Goal: Information Seeking & Learning: Learn about a topic

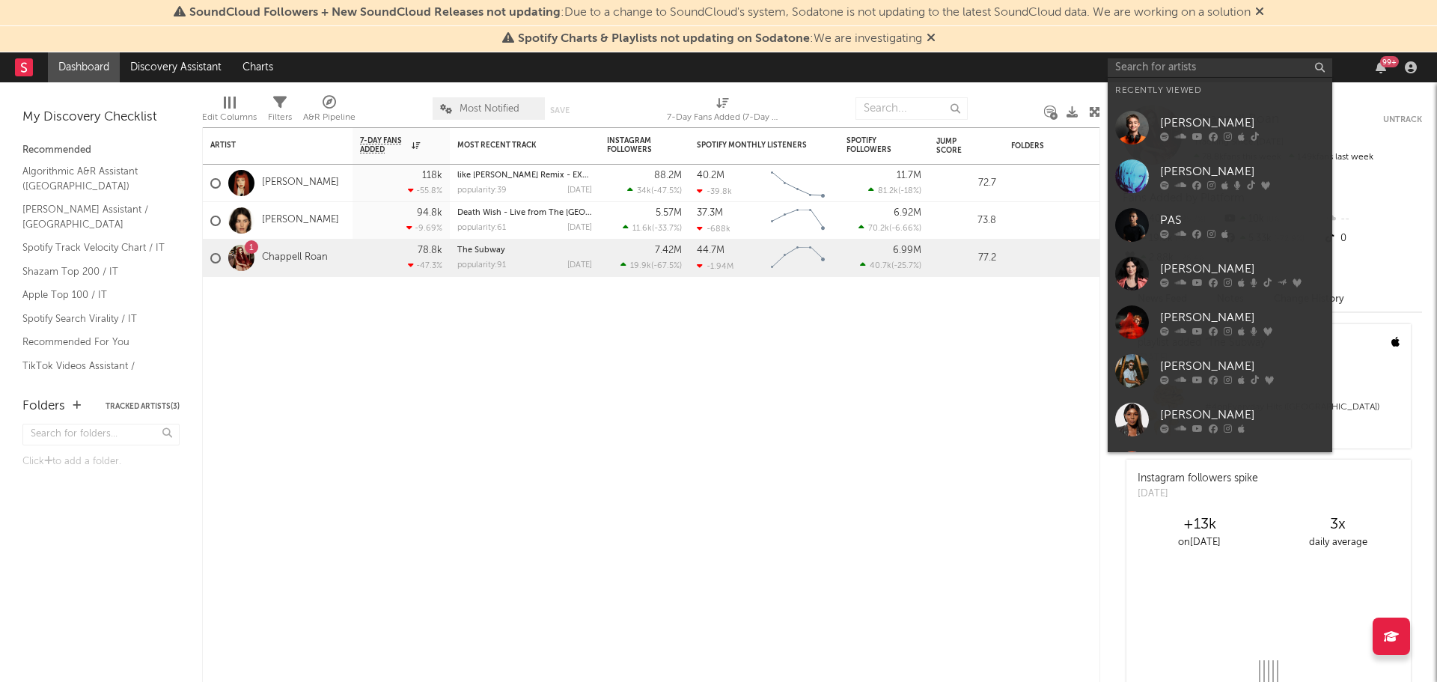
click at [1238, 64] on input "text" at bounding box center [1220, 67] width 225 height 19
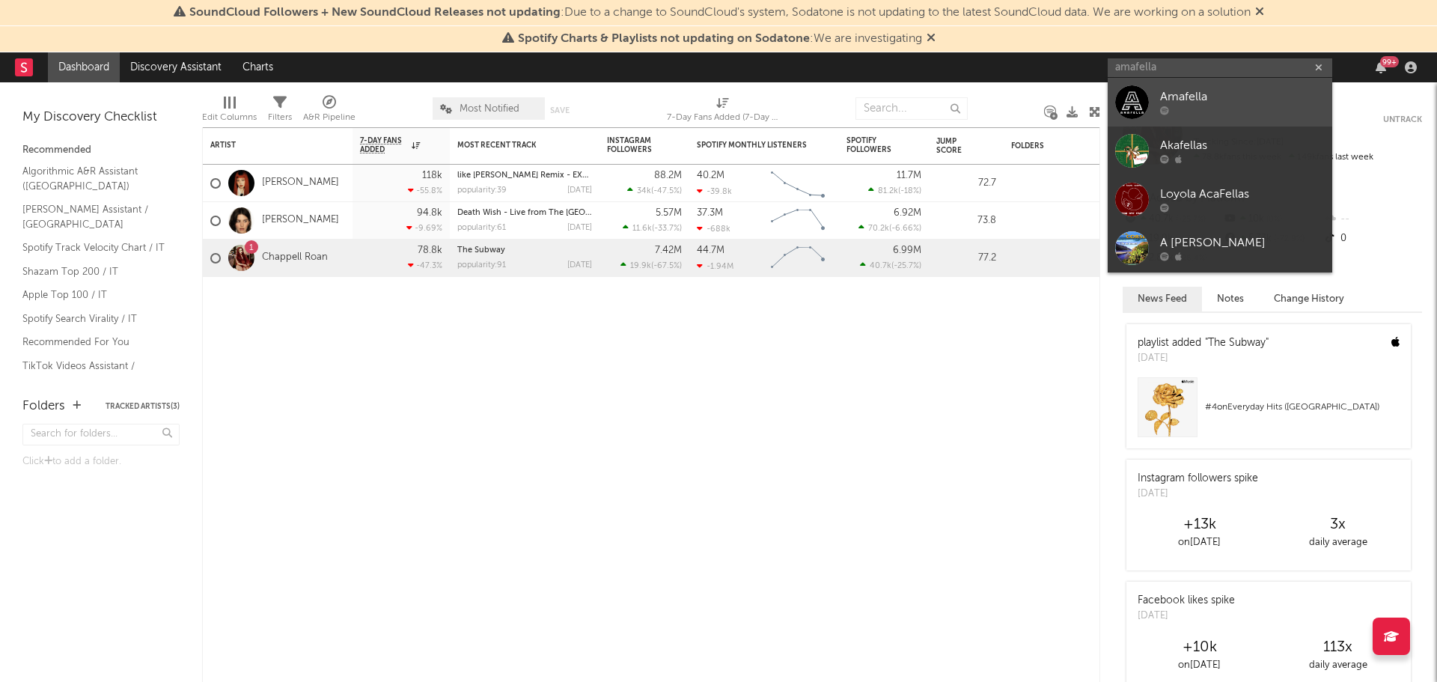
type input "amafella"
click at [1212, 90] on div "Amafella" at bounding box center [1242, 97] width 165 height 18
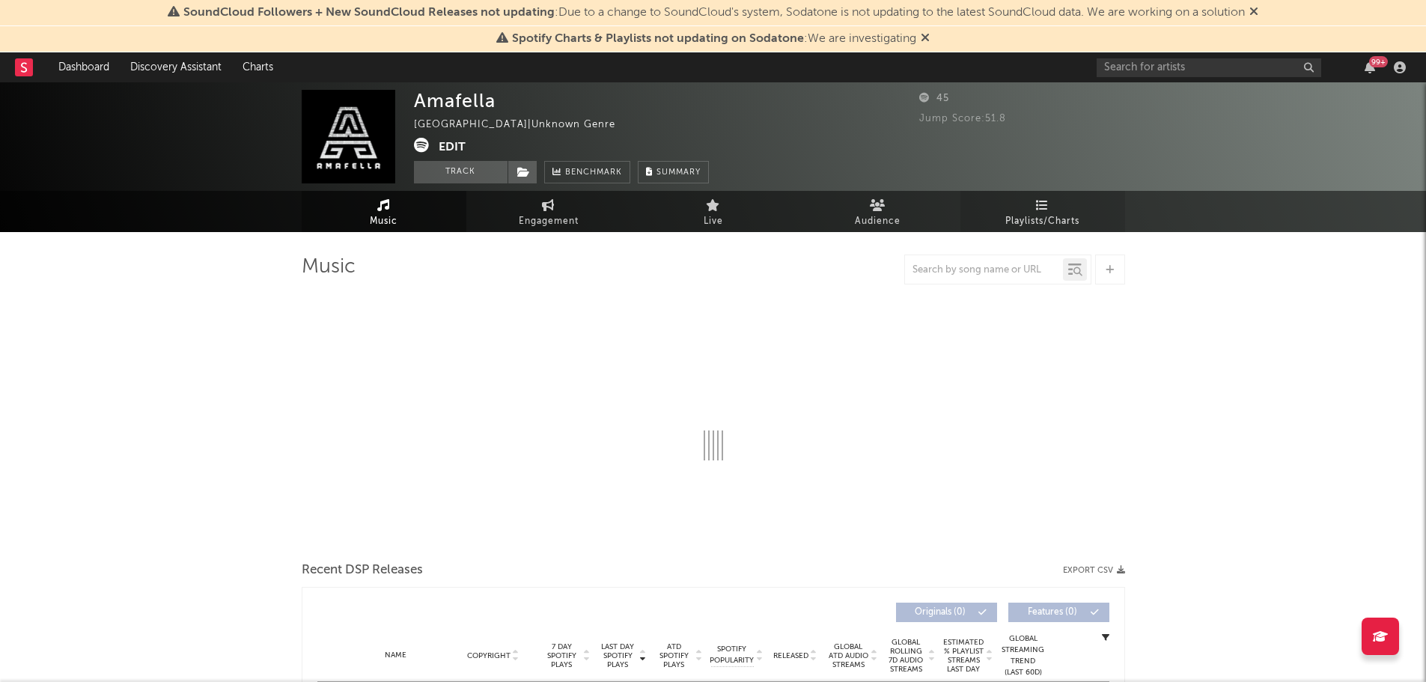
select select "1w"
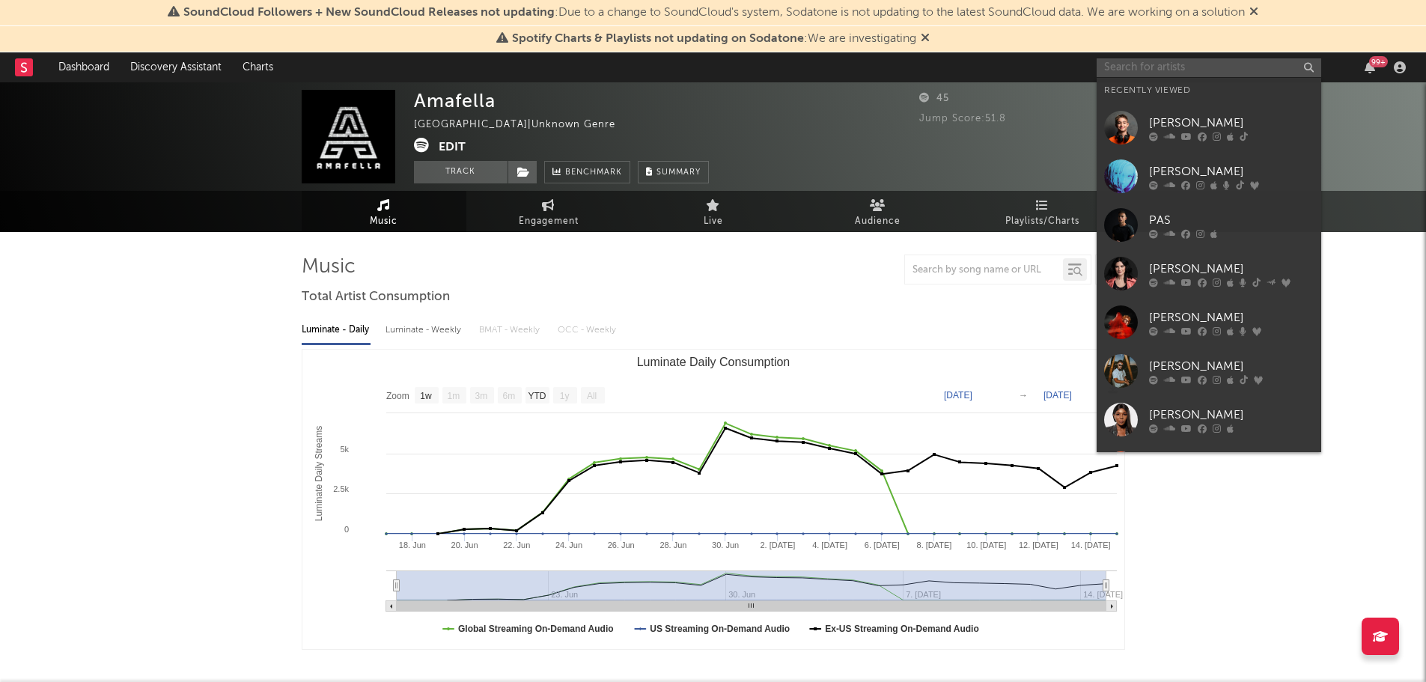
click at [1231, 71] on input "text" at bounding box center [1208, 67] width 225 height 19
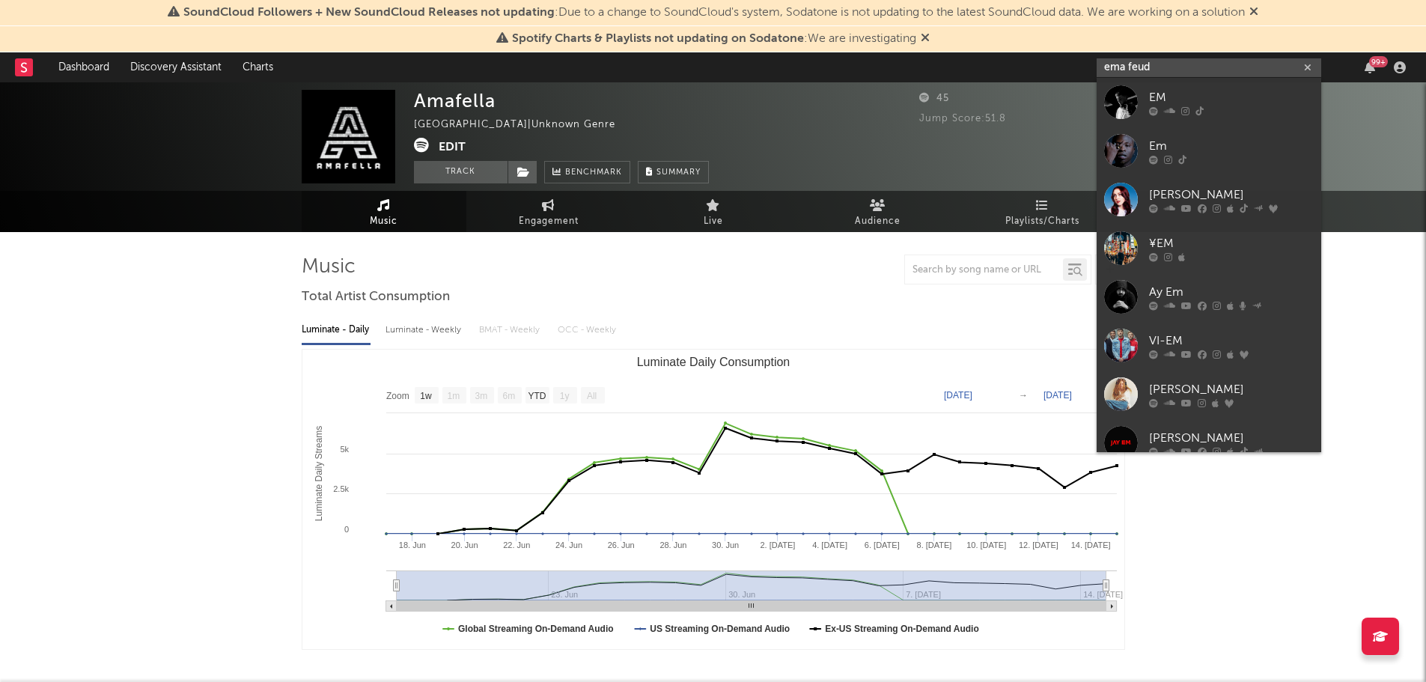
click at [1173, 66] on input "ema feud" at bounding box center [1208, 67] width 225 height 19
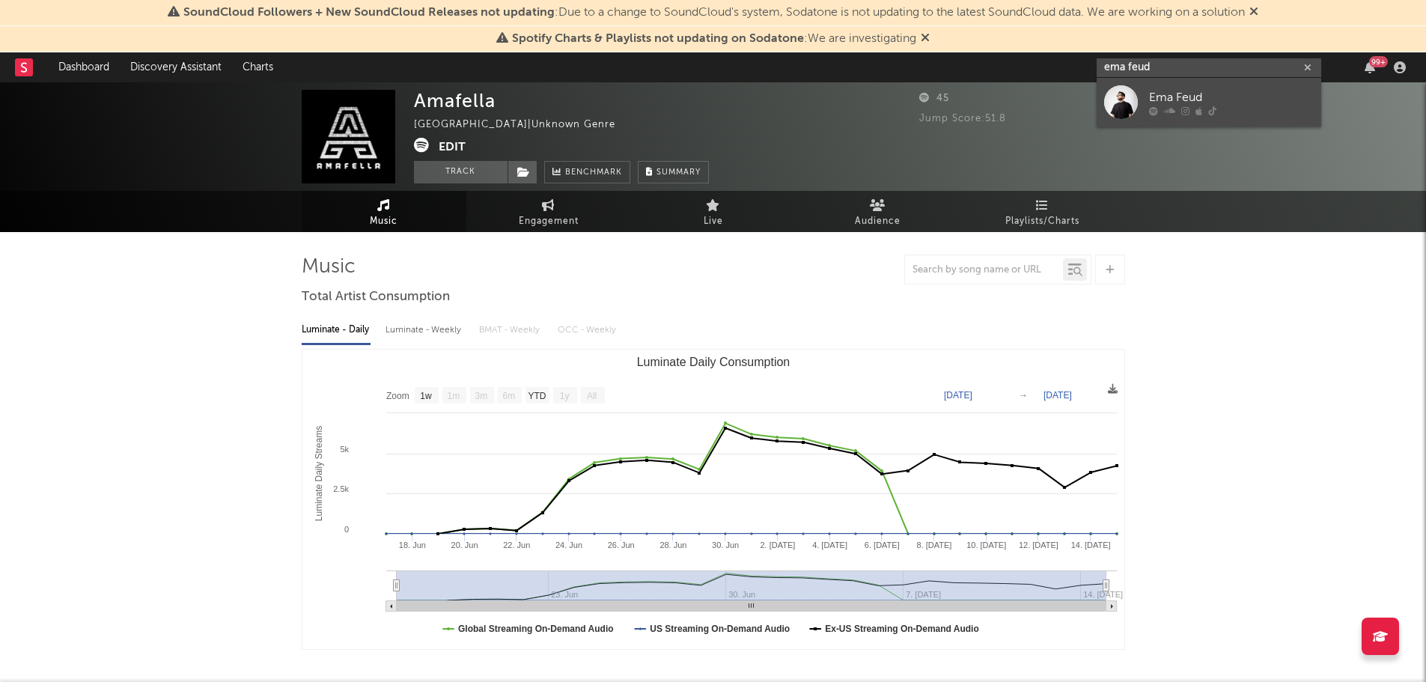
type input "ema feud"
click at [1175, 85] on link "Ema Feud" at bounding box center [1208, 102] width 225 height 49
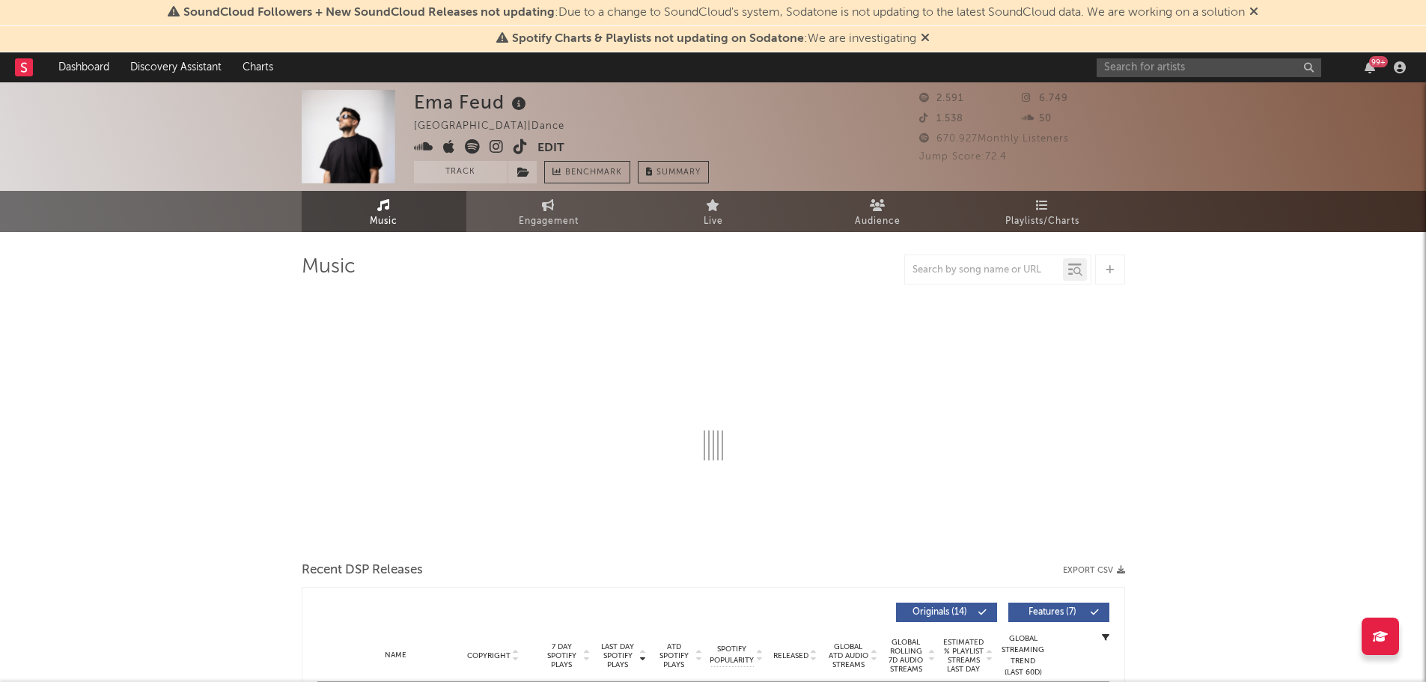
select select "6m"
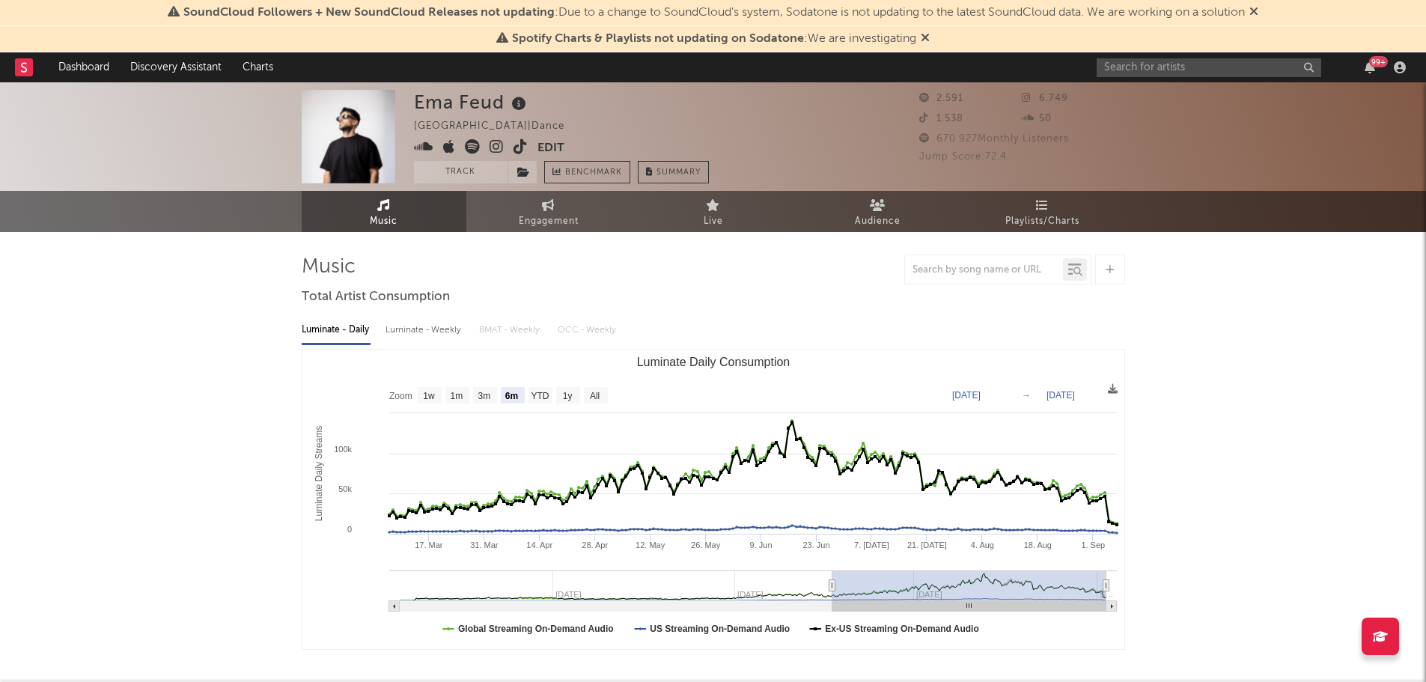
click at [1206, 54] on div "99 +" at bounding box center [1253, 67] width 314 height 30
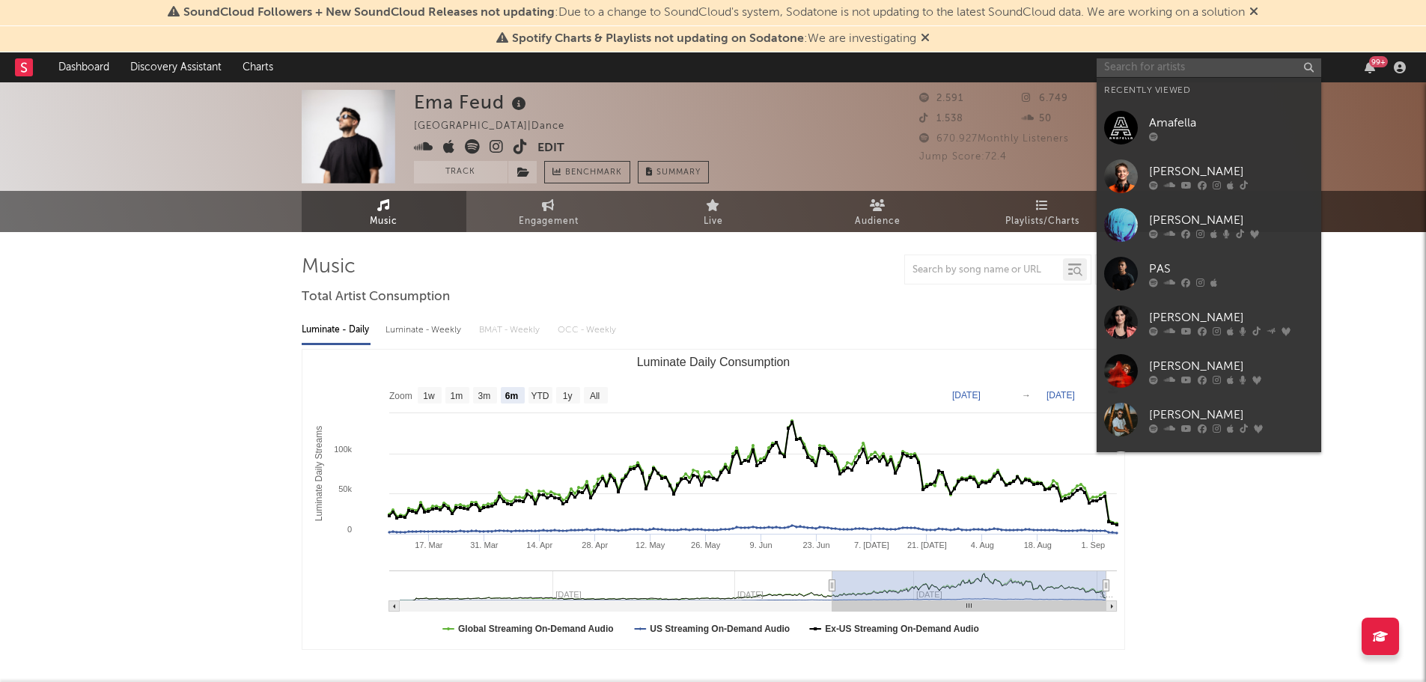
click at [1206, 59] on input "text" at bounding box center [1208, 67] width 225 height 19
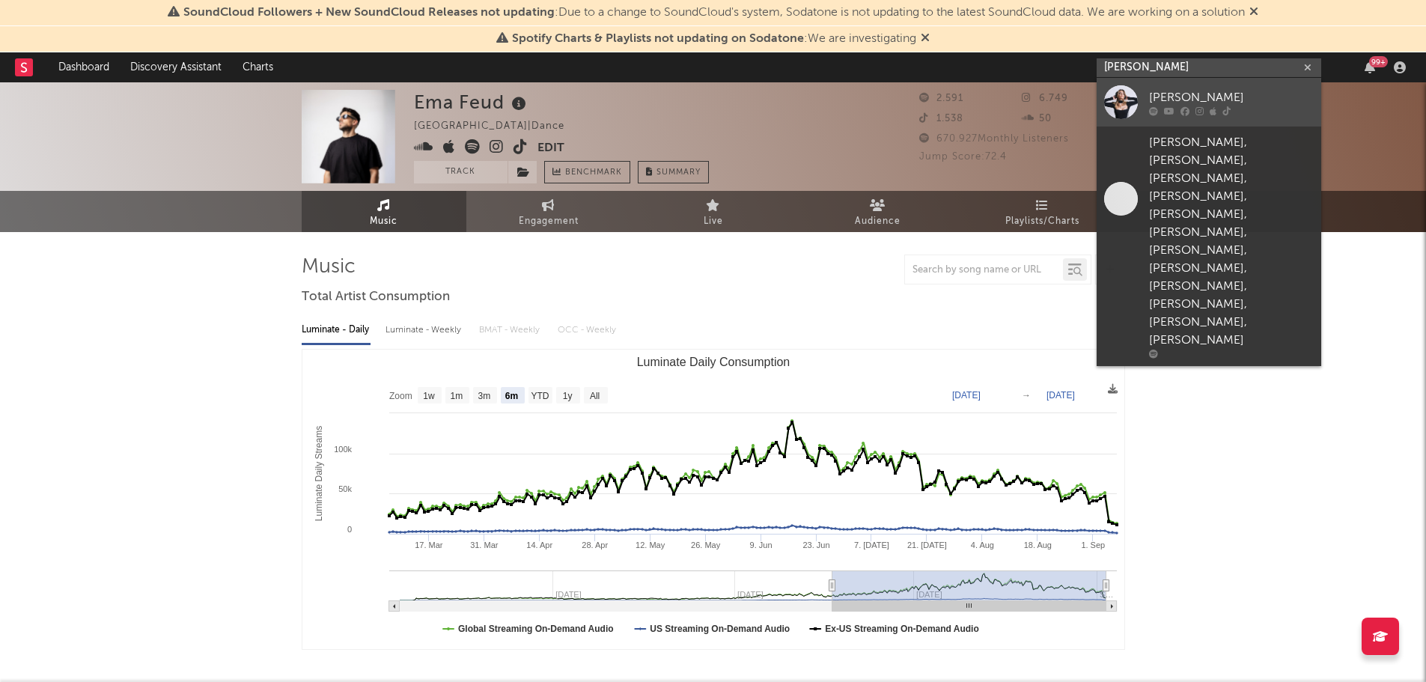
type input "[PERSON_NAME]"
click at [1151, 98] on div "[PERSON_NAME]" at bounding box center [1231, 97] width 165 height 18
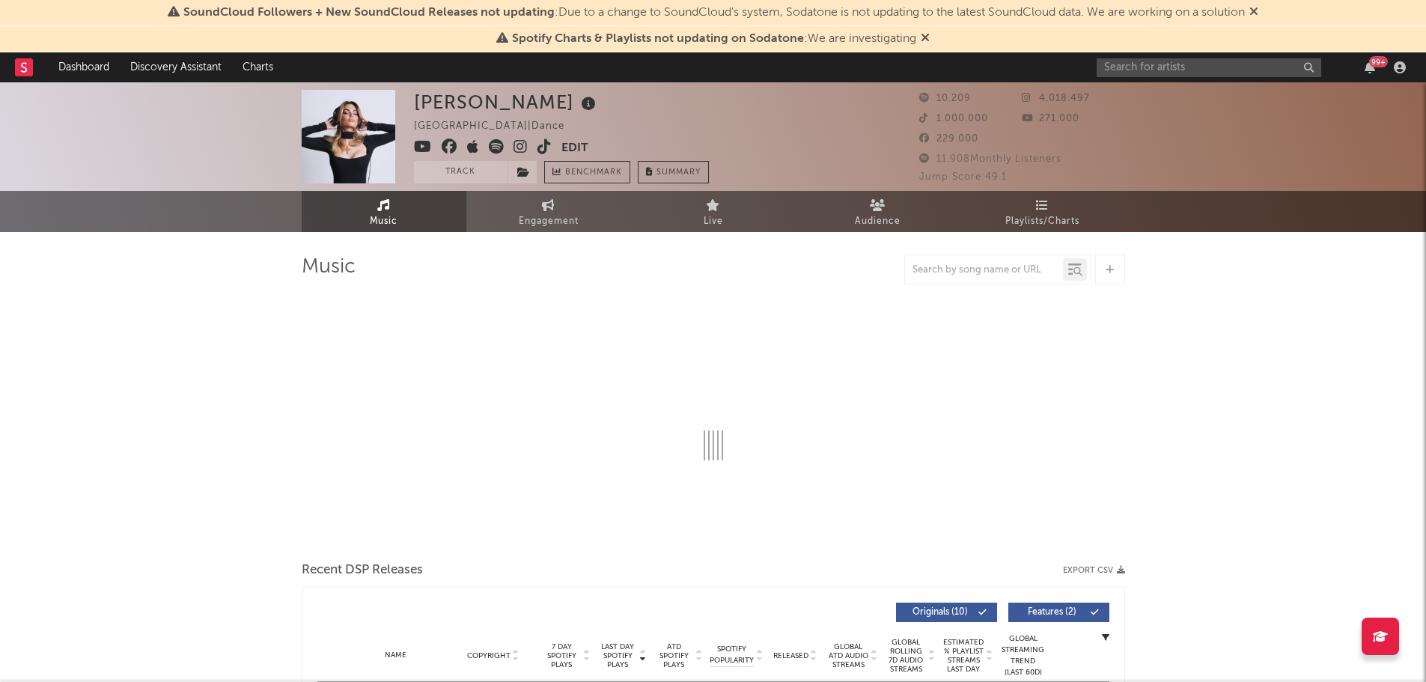
select select "6m"
